Goal: Task Accomplishment & Management: Use online tool/utility

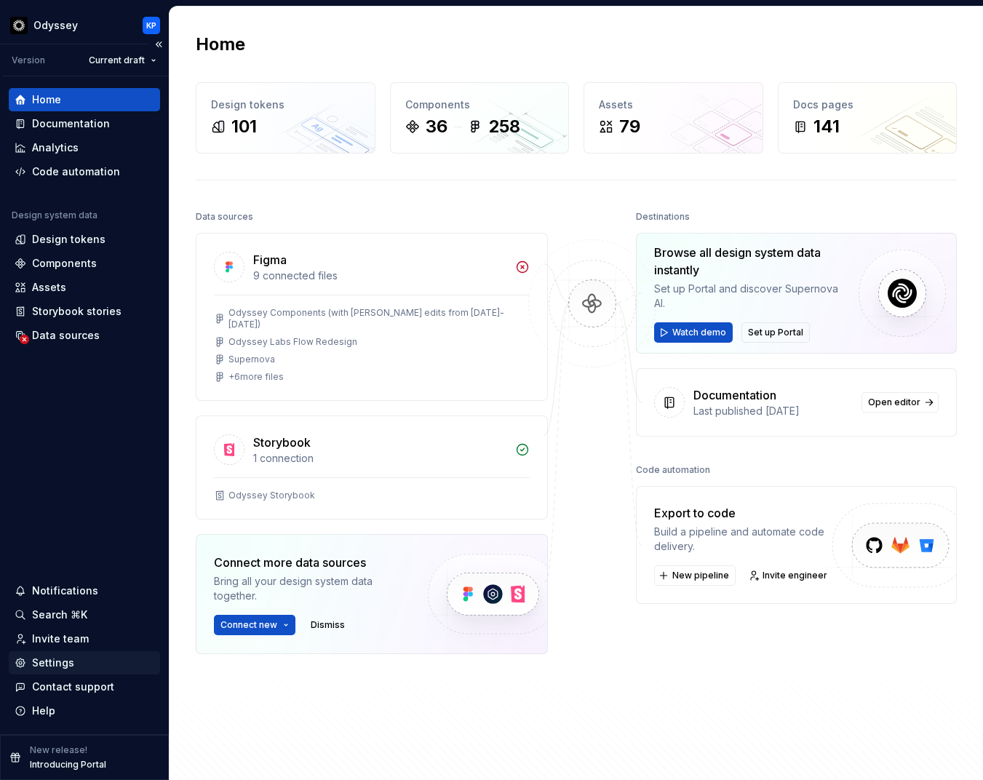
click at [52, 660] on div "Settings" at bounding box center [53, 663] width 42 height 15
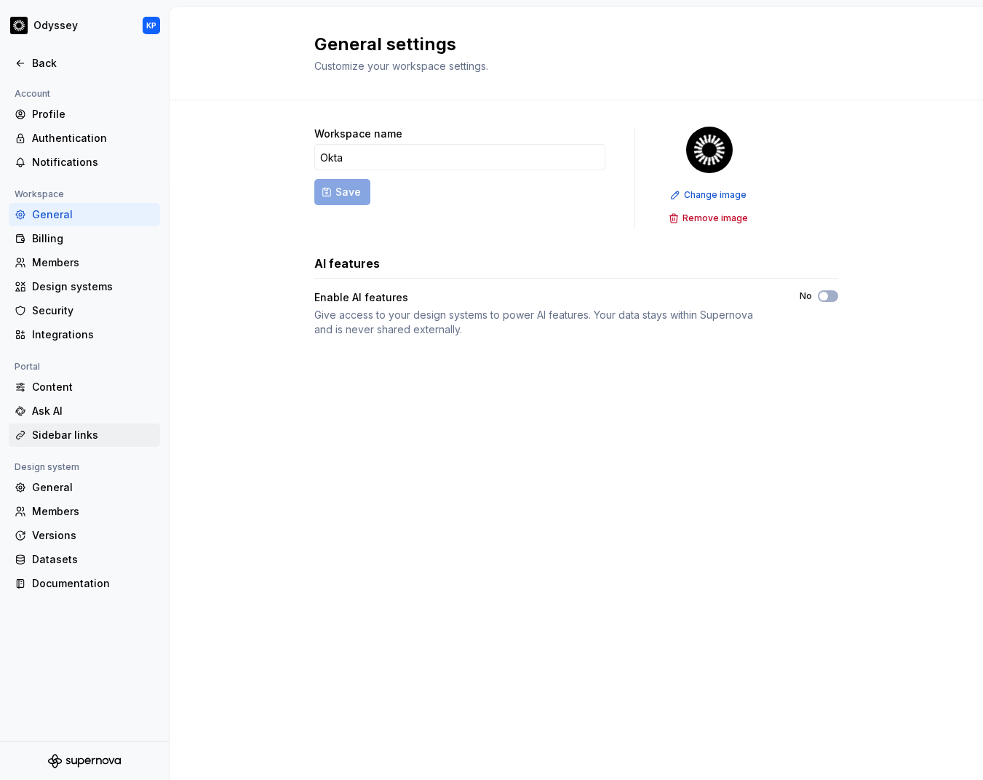
click at [61, 436] on div "Sidebar links" at bounding box center [93, 435] width 122 height 15
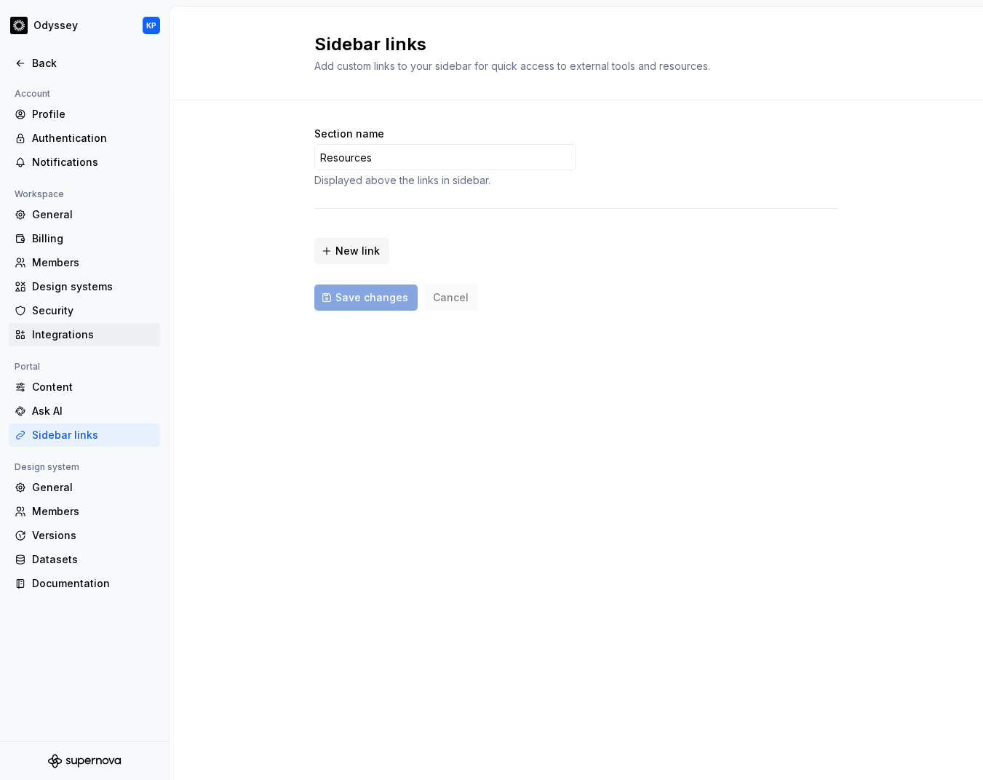
click at [59, 333] on div "Integrations" at bounding box center [93, 334] width 122 height 15
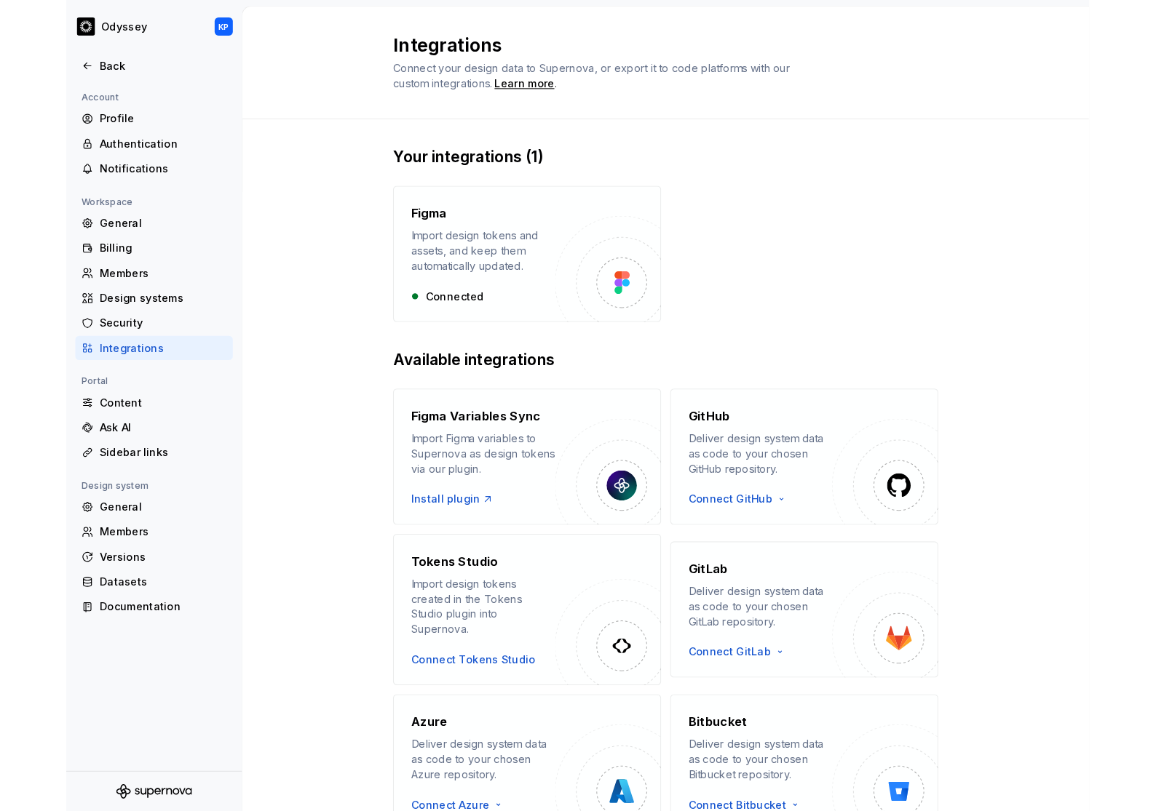
scroll to position [60, 0]
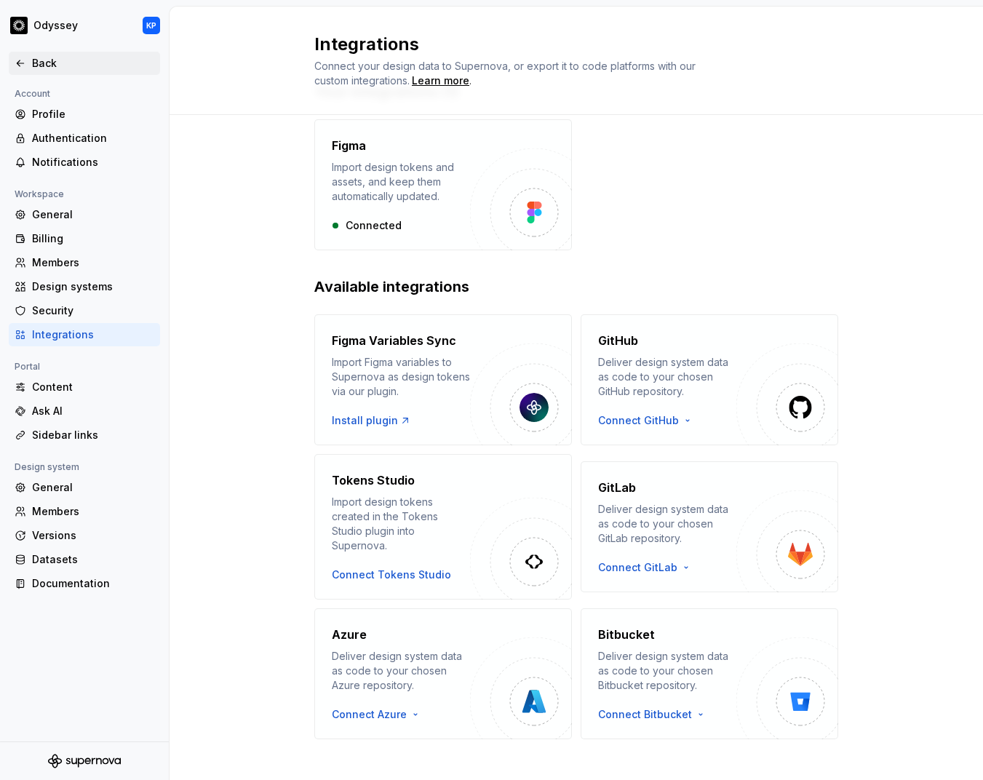
click at [21, 59] on icon at bounding box center [21, 63] width 12 height 12
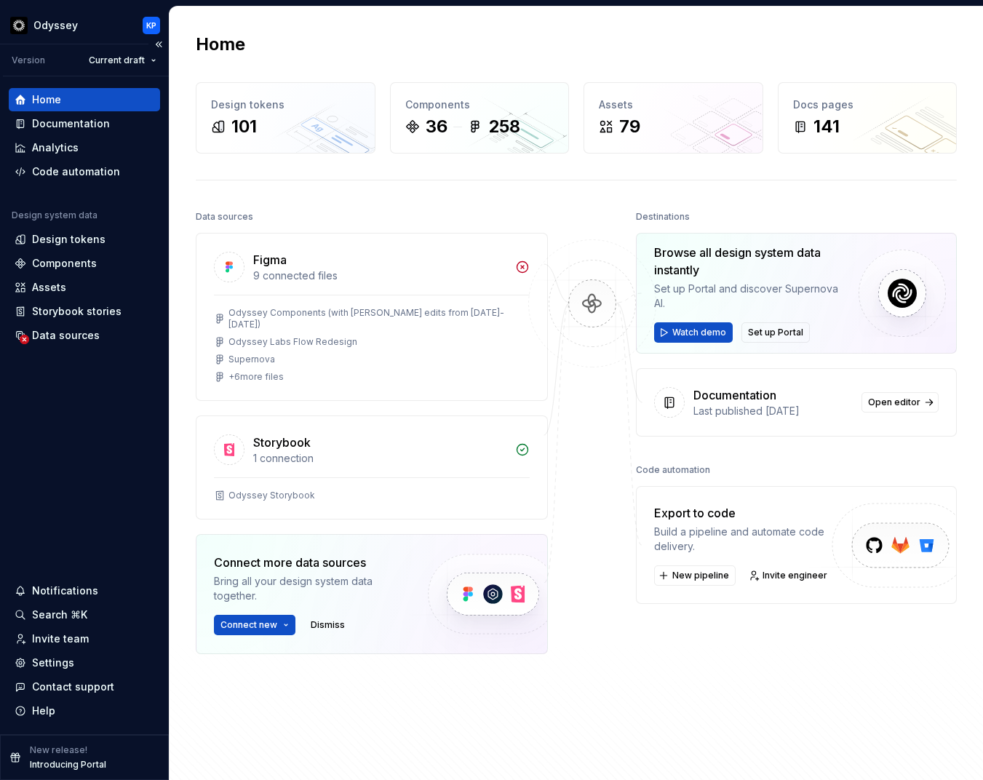
click at [63, 763] on p "Introducing Portal" at bounding box center [68, 765] width 76 height 12
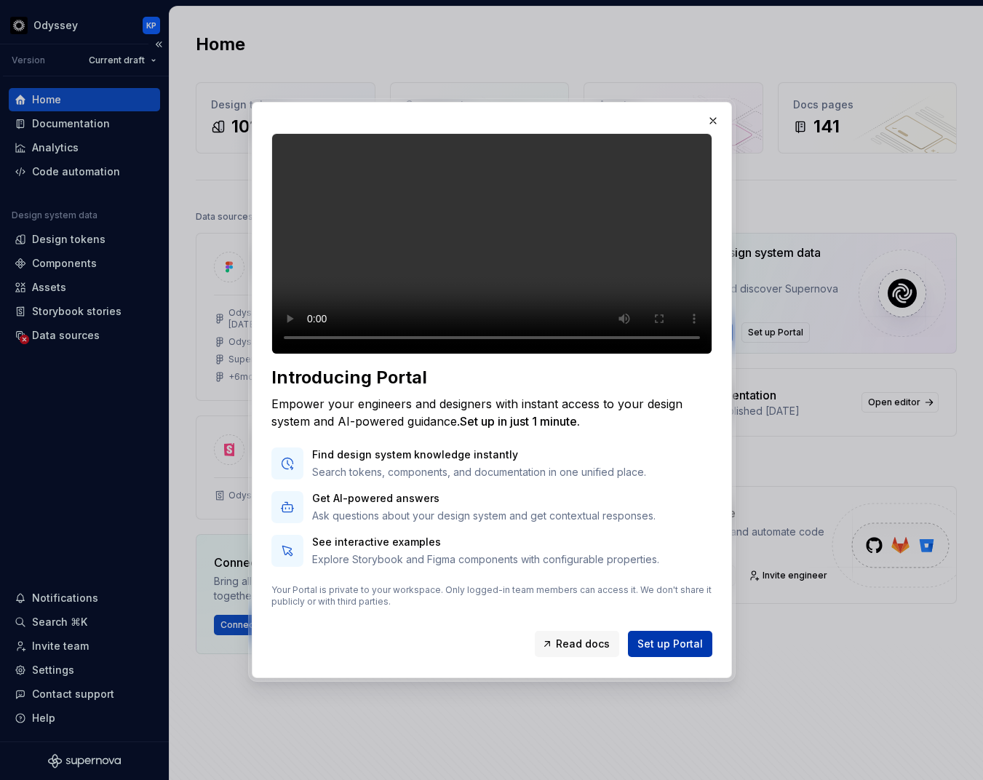
click at [662, 651] on span "Set up Portal" at bounding box center [669, 644] width 65 height 15
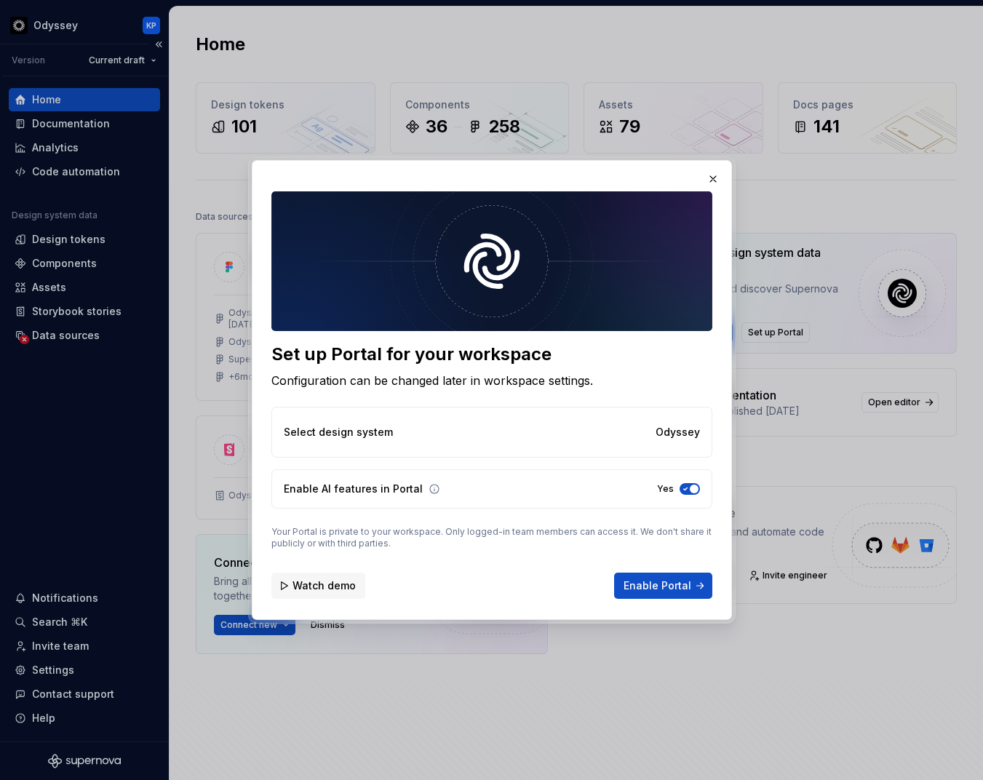
click at [327, 584] on span "Watch demo" at bounding box center [324, 586] width 63 height 15
